Goal: Transaction & Acquisition: Purchase product/service

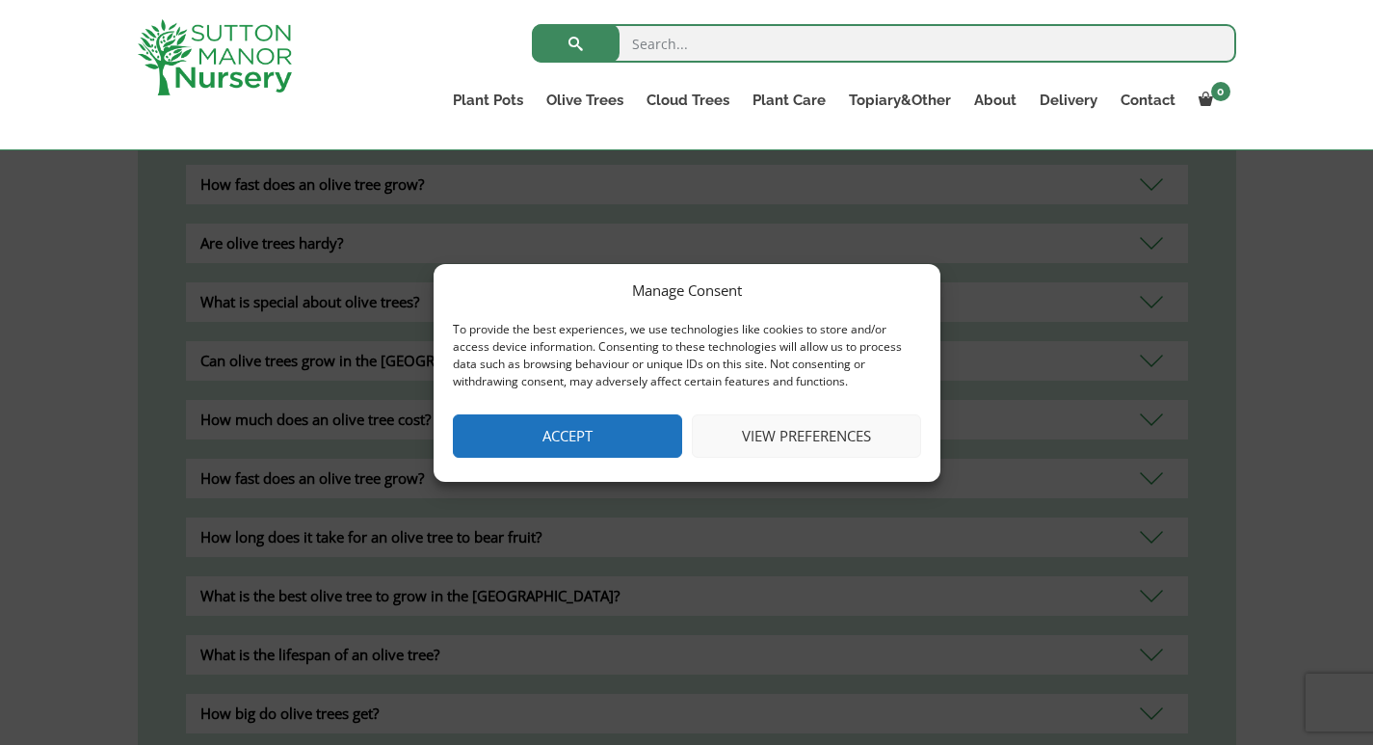
drag, startPoint x: 608, startPoint y: 428, endPoint x: 856, endPoint y: 369, distance: 254.6
click at [609, 428] on button "Accept" at bounding box center [567, 435] width 229 height 43
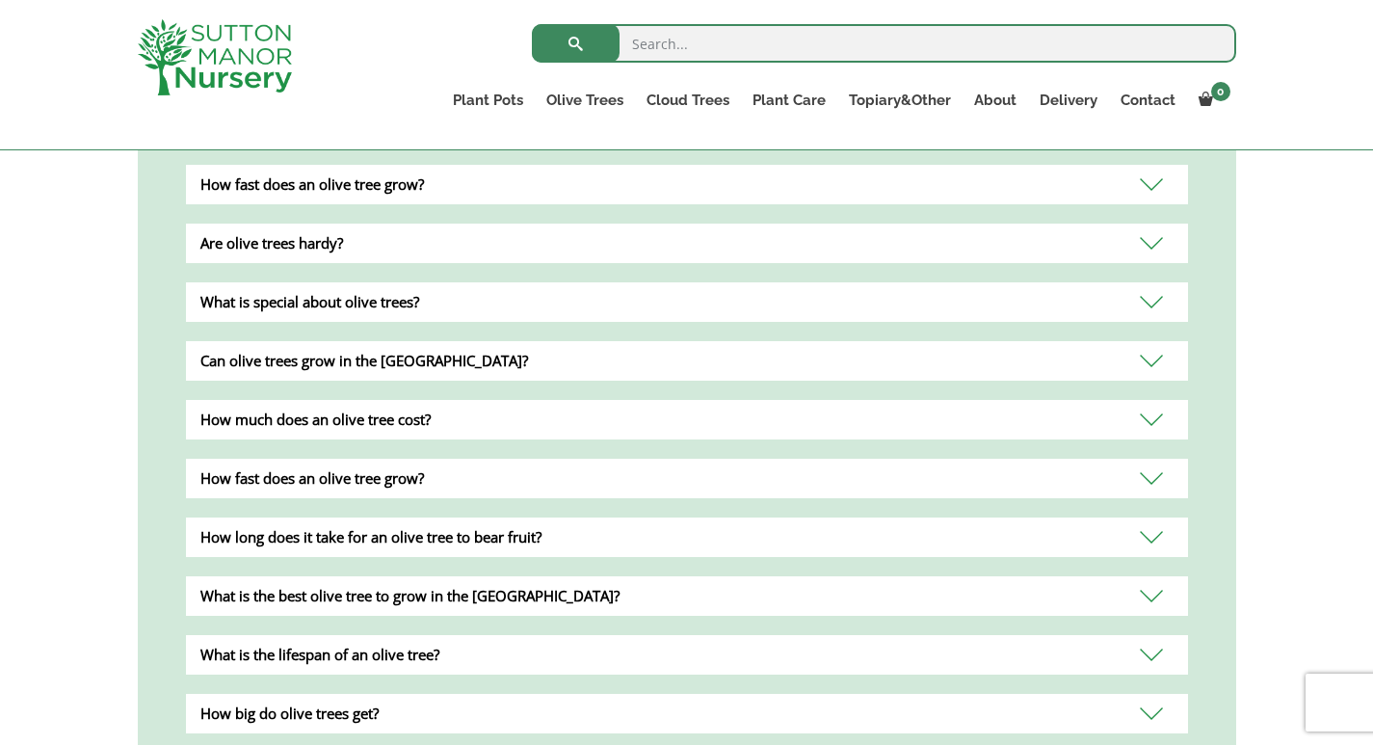
click at [1137, 224] on div "Are olive trees hardy?" at bounding box center [687, 244] width 1002 height 40
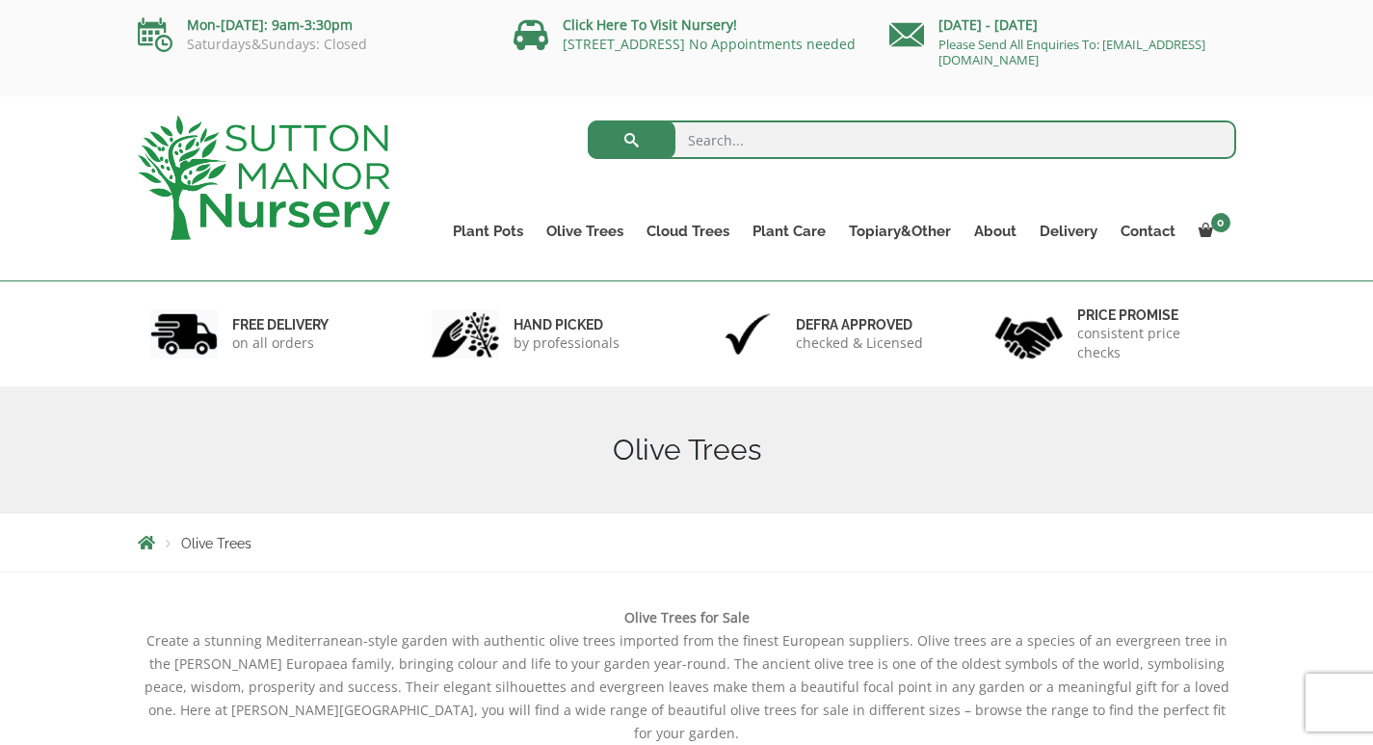
click at [703, 146] on input "search" at bounding box center [912, 139] width 649 height 39
paste input "1702540065"
type input "1702540065"
click at [693, 146] on input "1702540065" at bounding box center [912, 139] width 649 height 39
click at [697, 145] on input "1702540065" at bounding box center [912, 139] width 649 height 39
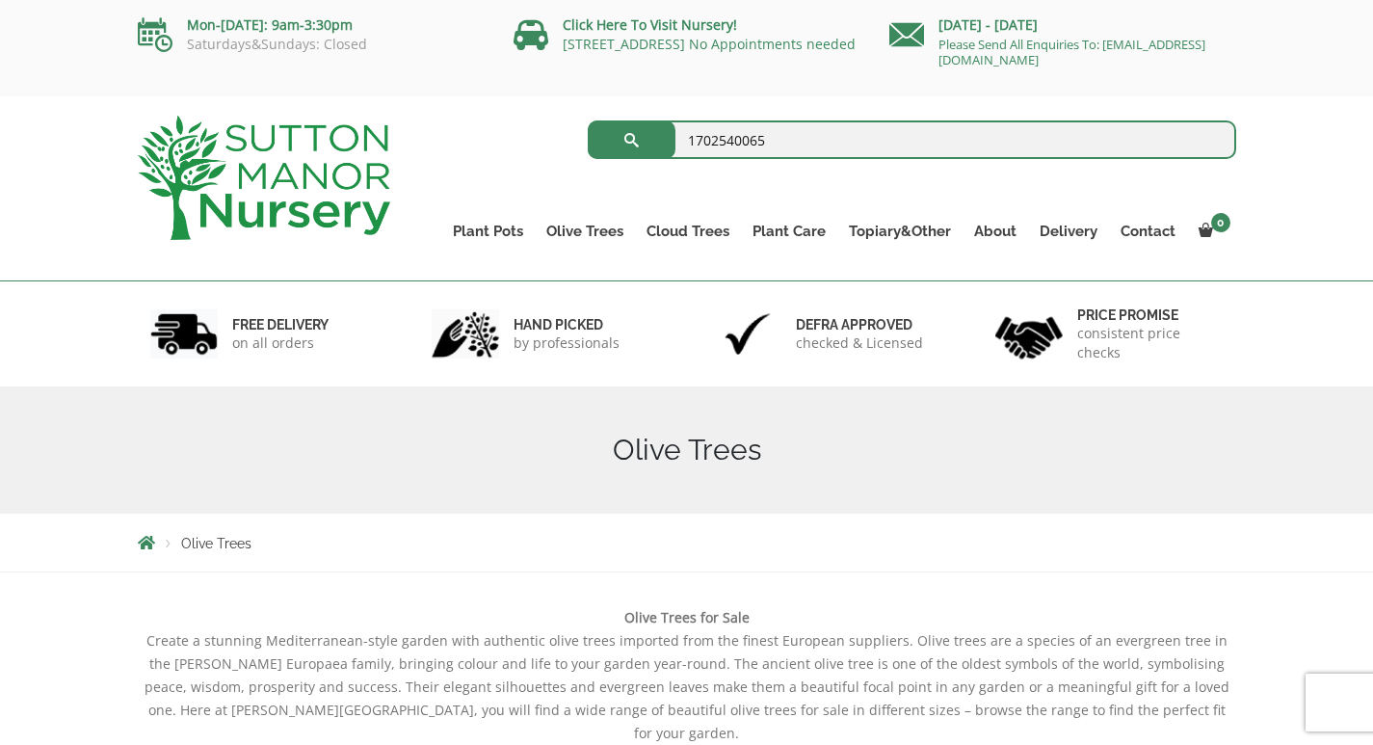
click at [697, 145] on input "1702540065" at bounding box center [912, 139] width 649 height 39
click at [743, 134] on input "search" at bounding box center [912, 139] width 649 height 39
paste input "Arbequina"
type input "Arbequina"
click at [588, 120] on button "submit" at bounding box center [632, 139] width 88 height 39
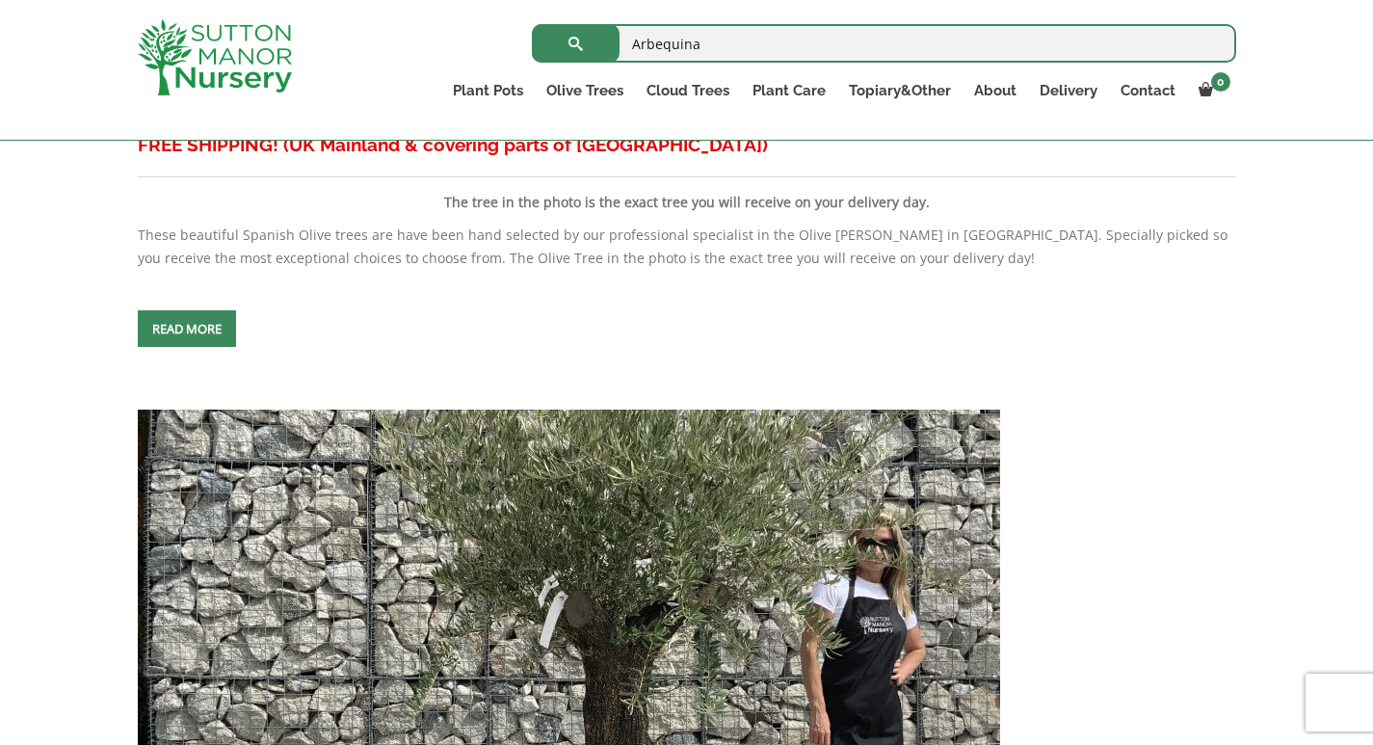
scroll to position [2795, 0]
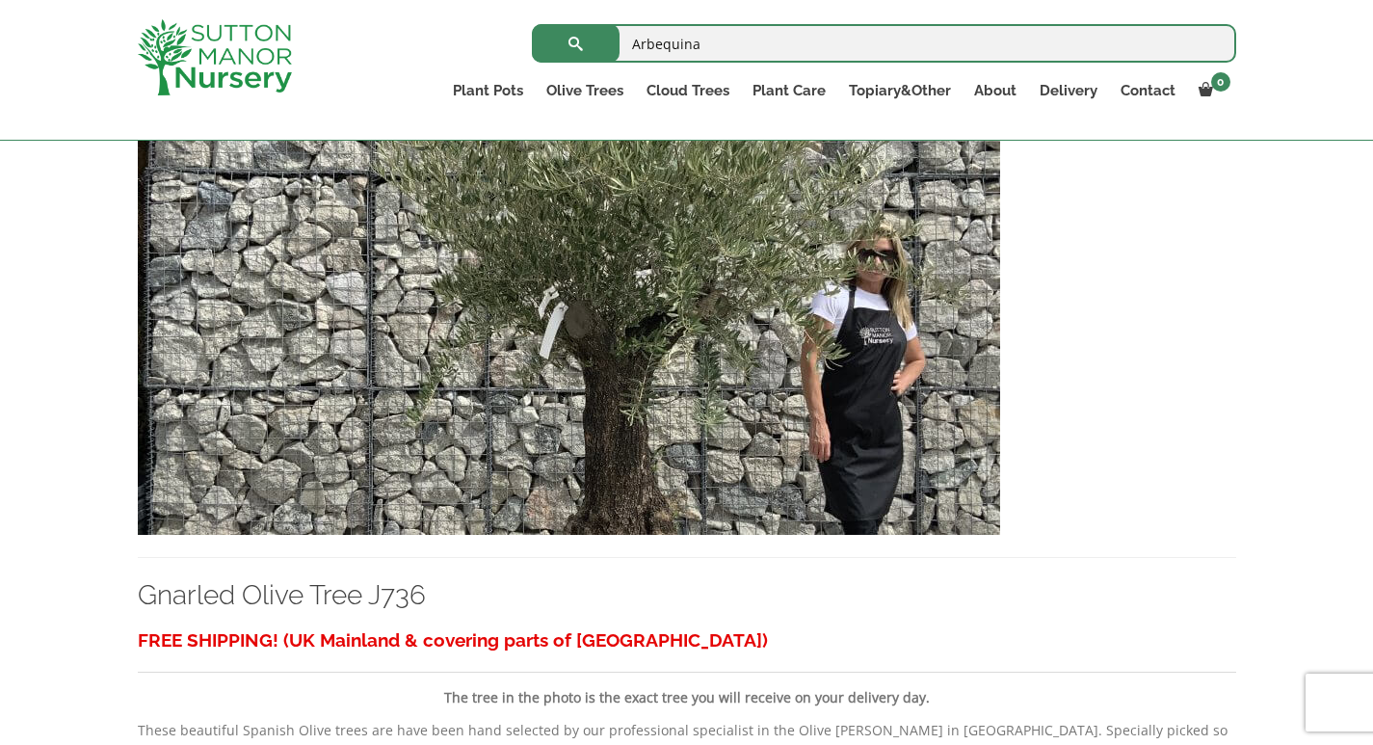
click at [416, 290] on img at bounding box center [569, 327] width 863 height 414
